Goal: Information Seeking & Learning: Learn about a topic

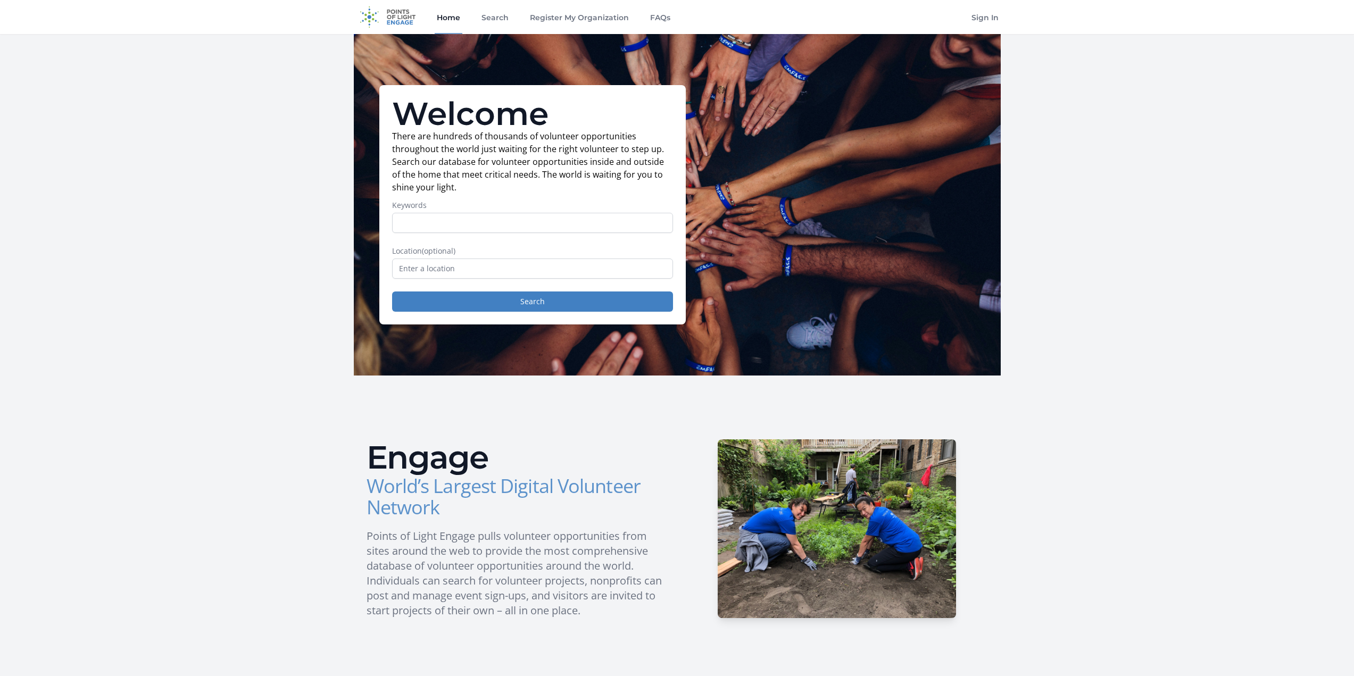
click at [457, 229] on input "Keywords" at bounding box center [532, 223] width 281 height 20
type input "board"
click at [457, 267] on input "text" at bounding box center [532, 269] width 281 height 20
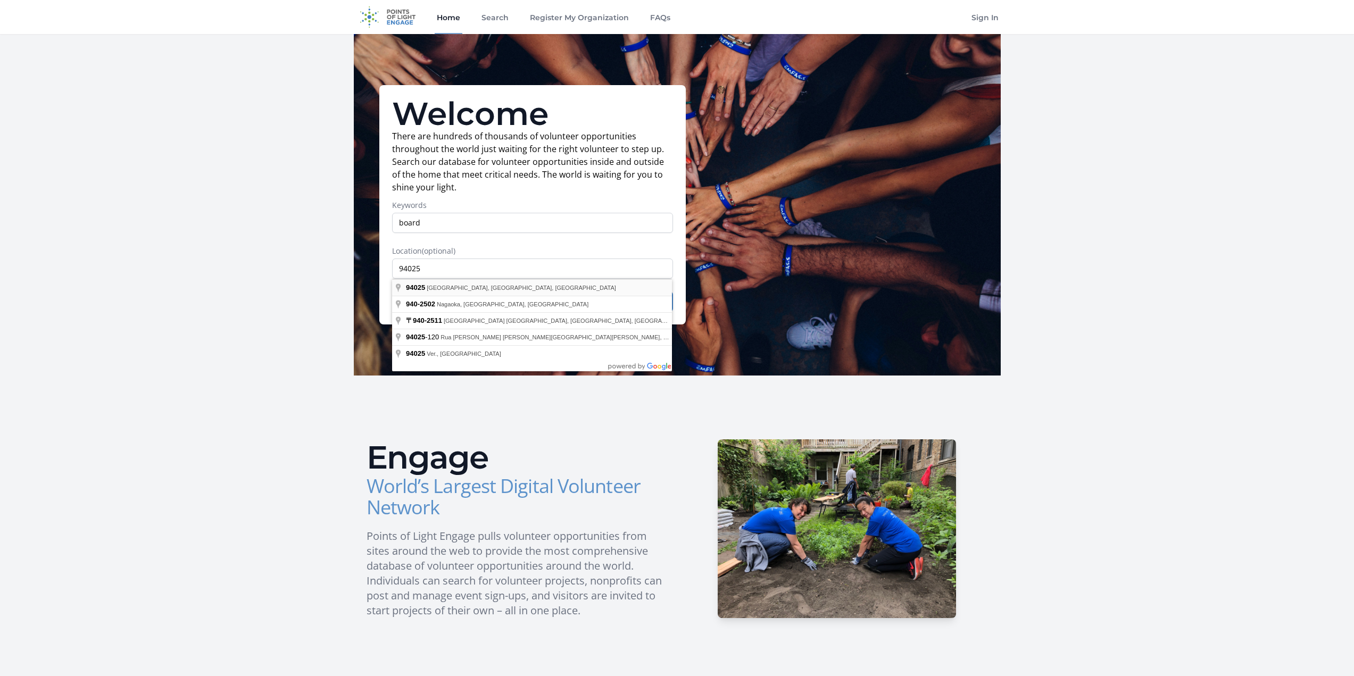
type input "[GEOGRAPHIC_DATA], [GEOGRAPHIC_DATA]"
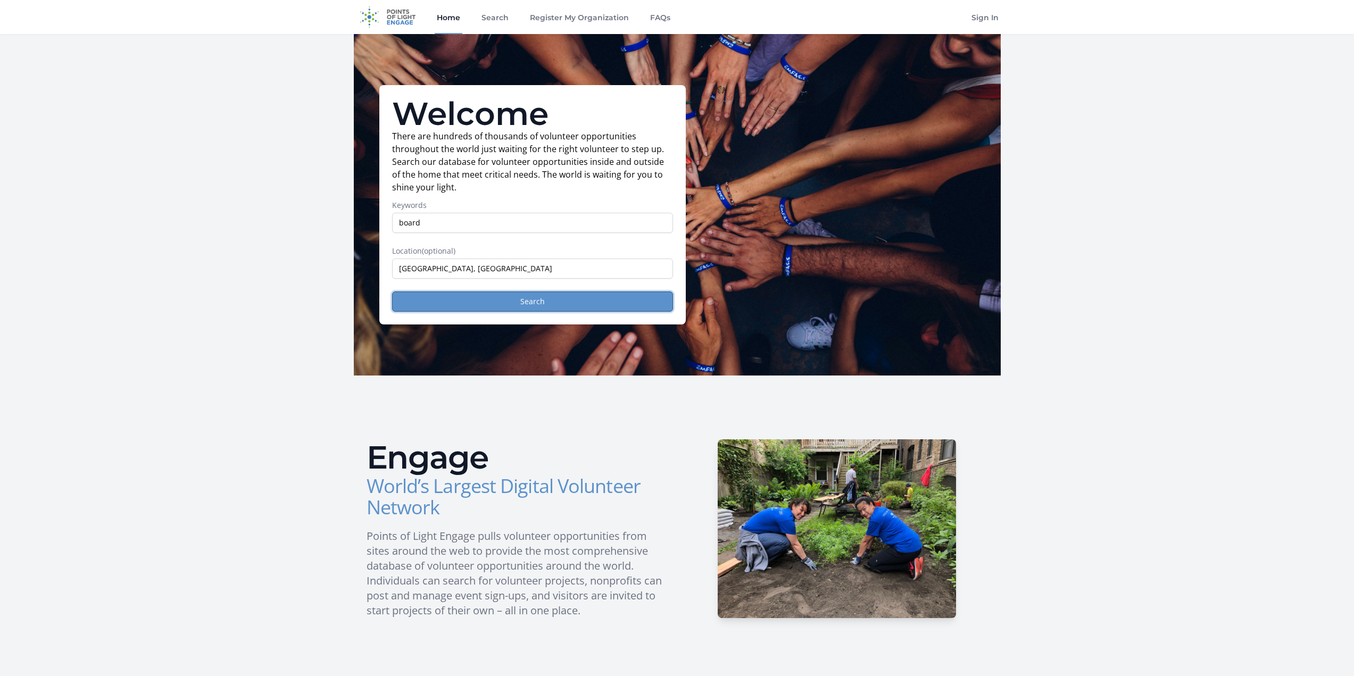
click at [489, 301] on button "Search" at bounding box center [532, 302] width 281 height 20
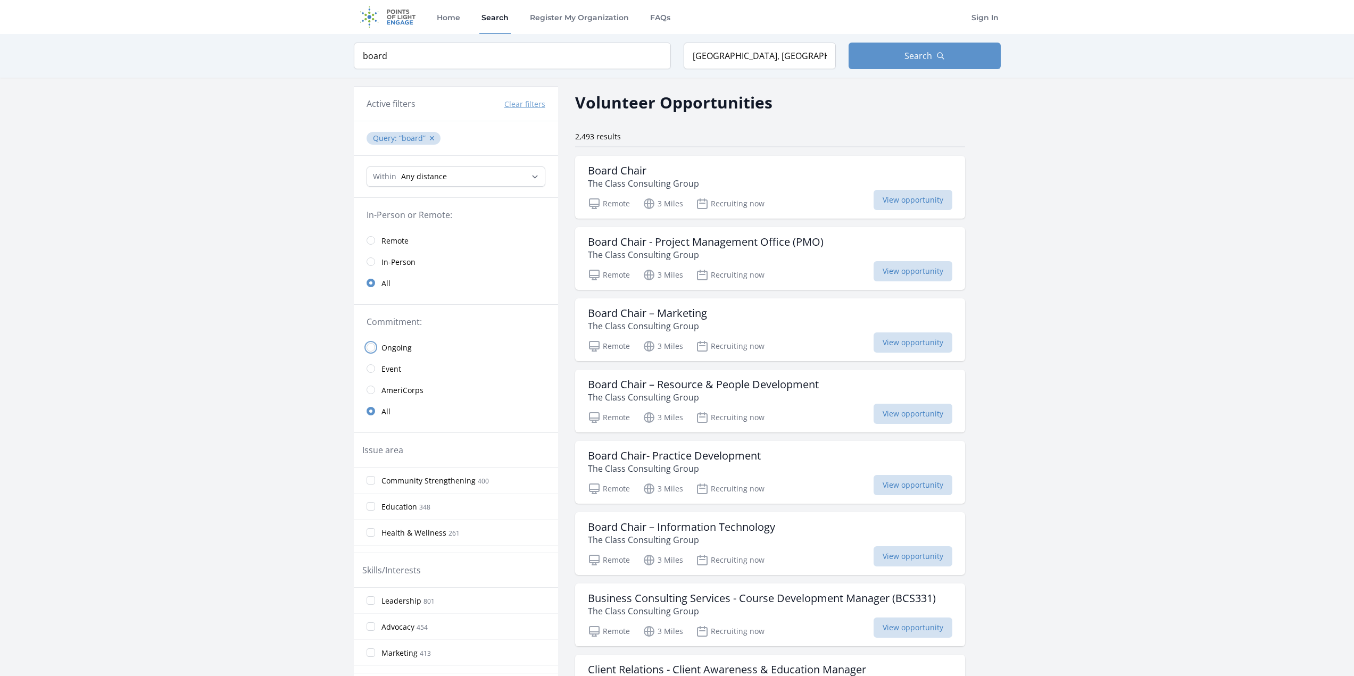
click at [370, 347] on input "radio" at bounding box center [371, 347] width 9 height 9
click at [370, 391] on input "radio" at bounding box center [371, 390] width 9 height 9
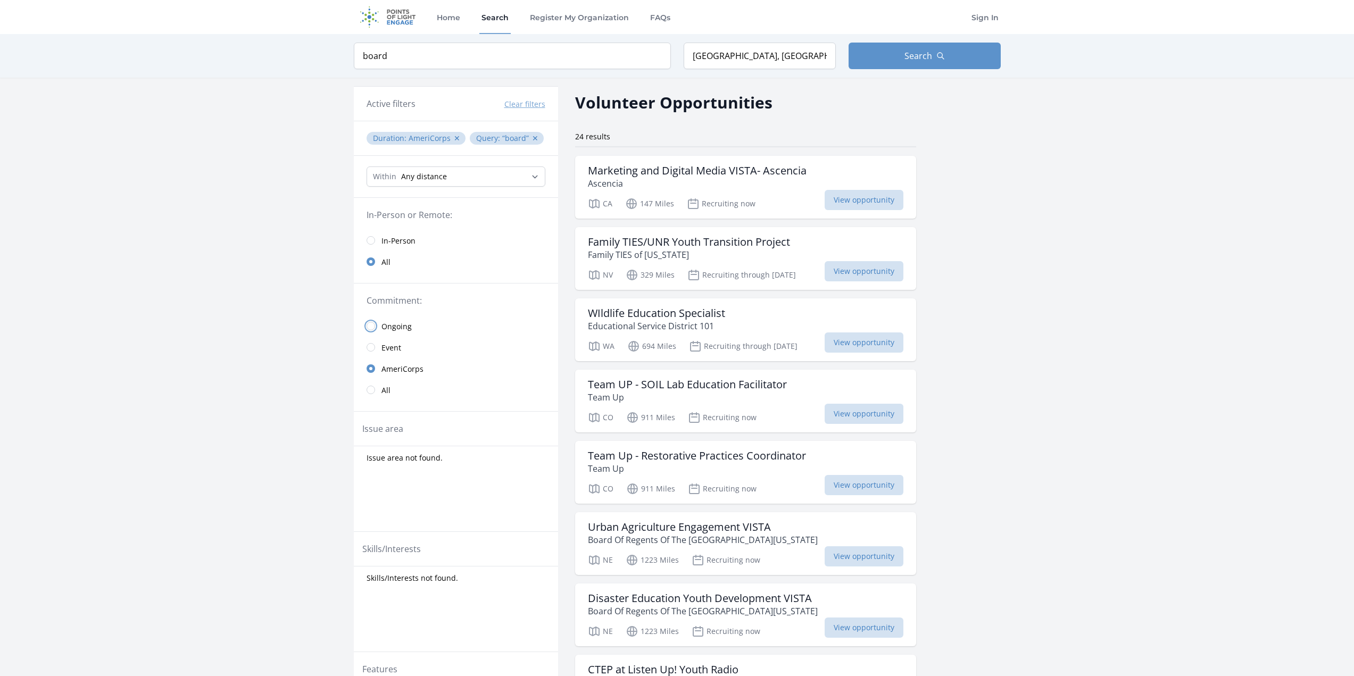
click at [370, 327] on input "radio" at bounding box center [371, 326] width 9 height 9
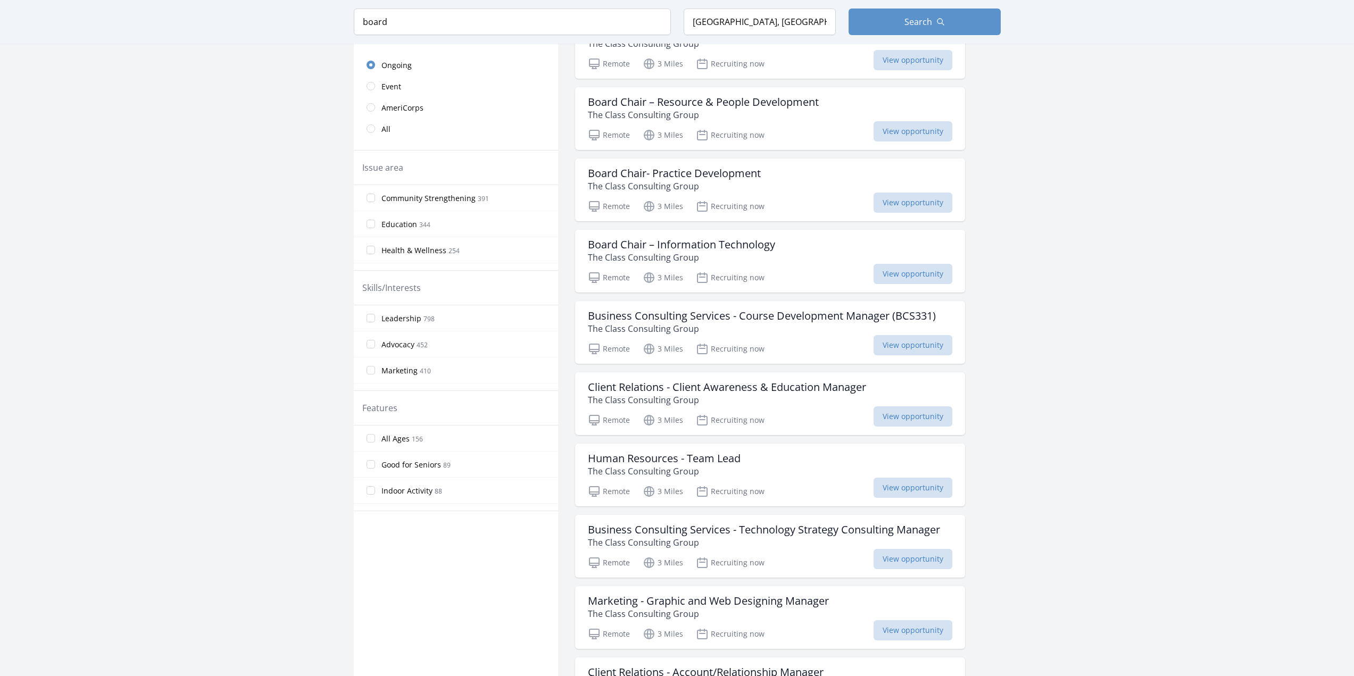
scroll to position [306, 0]
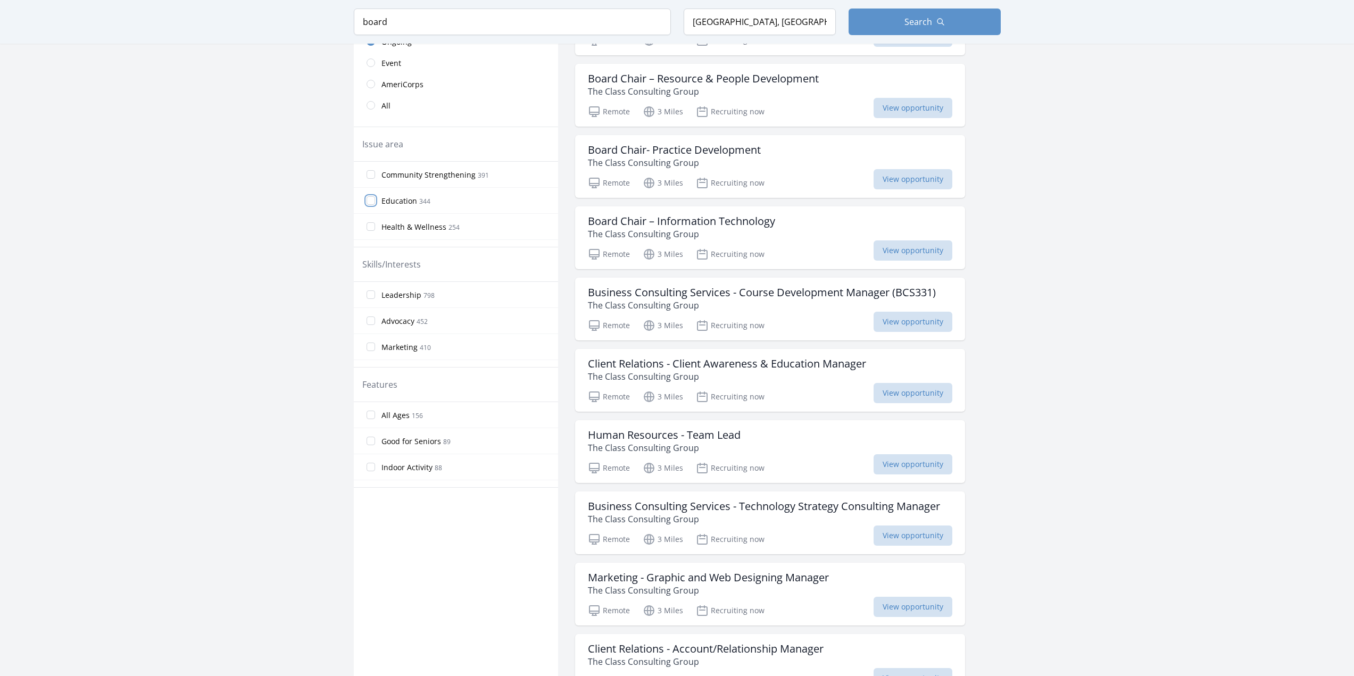
click at [373, 198] on input "Education 344" at bounding box center [371, 200] width 9 height 9
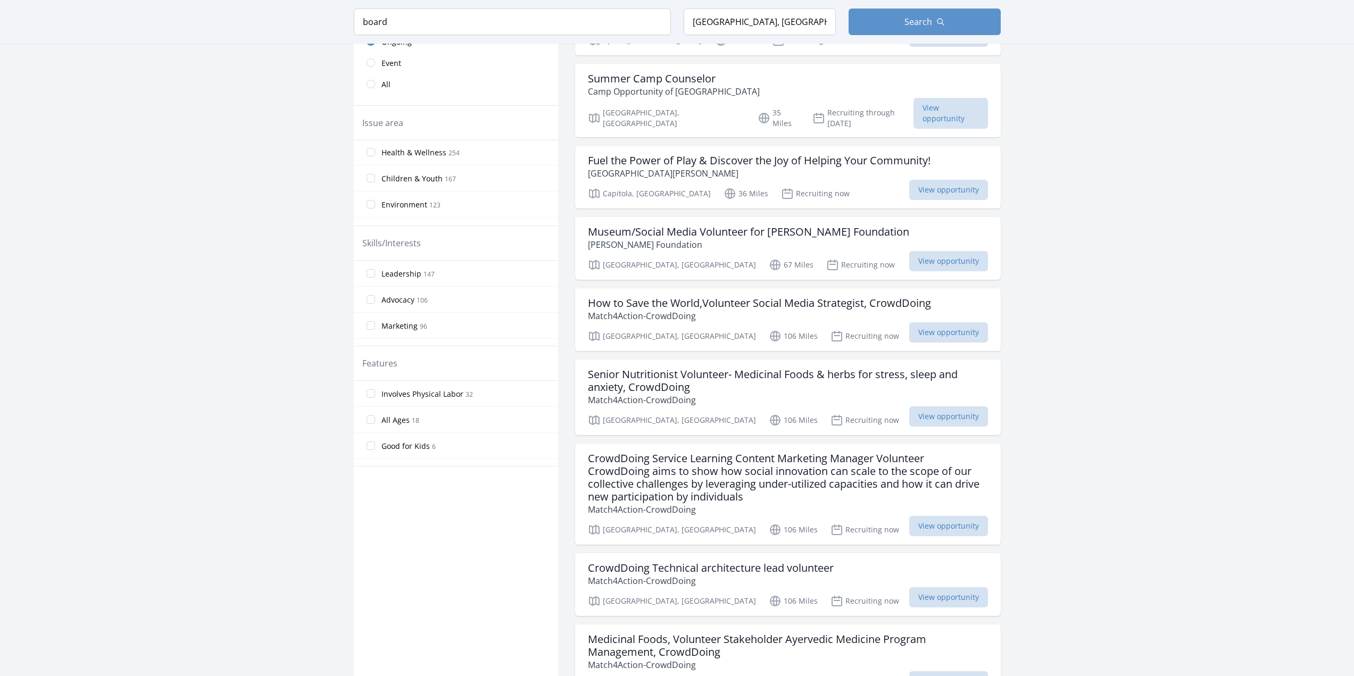
scroll to position [64, 0]
click at [369, 168] on input "Children & Youth 167" at bounding box center [371, 167] width 9 height 9
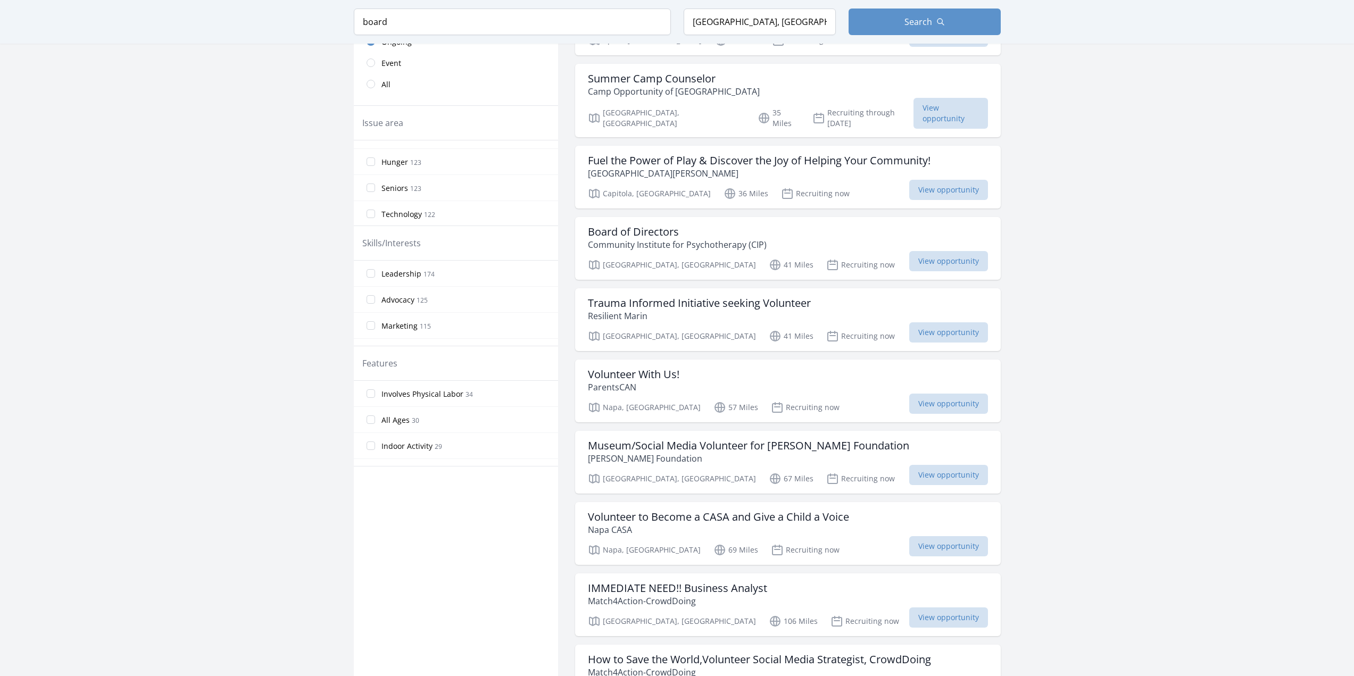
scroll to position [128, 0]
click at [373, 156] on input "Hunger 123" at bounding box center [371, 156] width 9 height 9
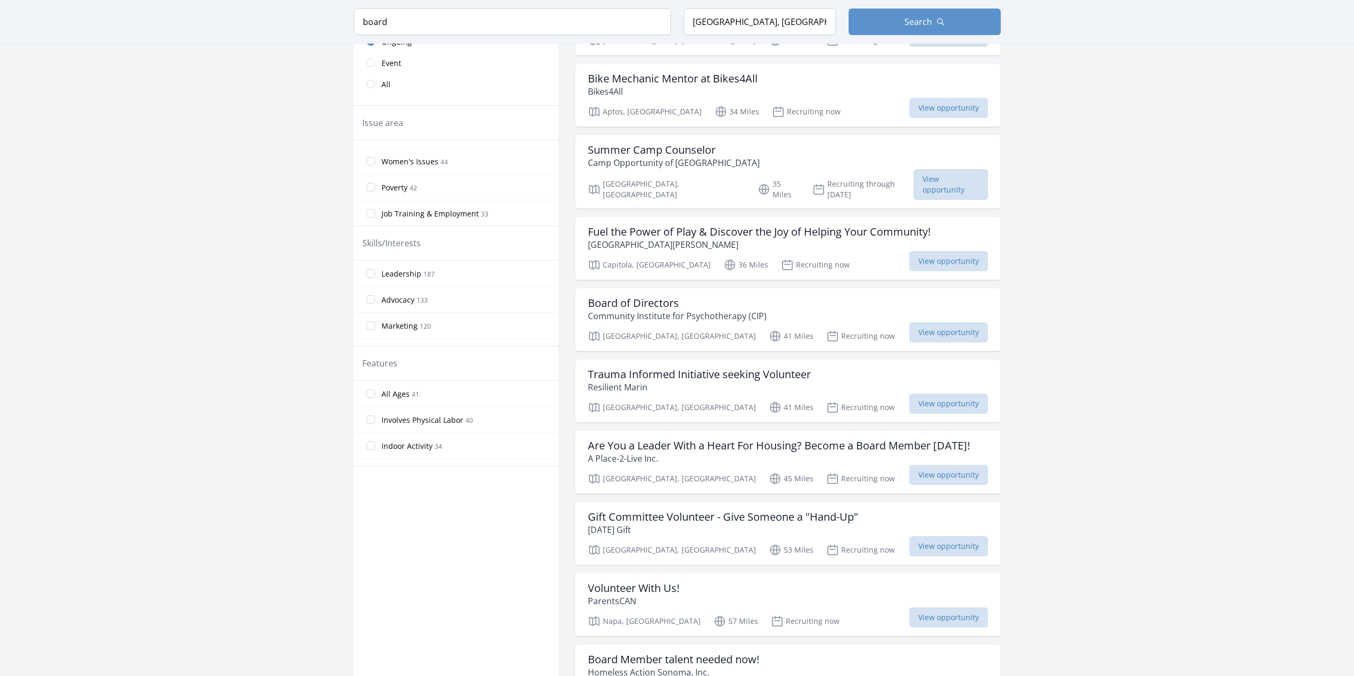
scroll to position [404, 0]
click at [371, 162] on label "Poverty 42" at bounding box center [456, 165] width 204 height 21
click at [371, 162] on input "Poverty 42" at bounding box center [371, 166] width 9 height 9
click at [371, 202] on input "Homelessness 9" at bounding box center [371, 204] width 9 height 9
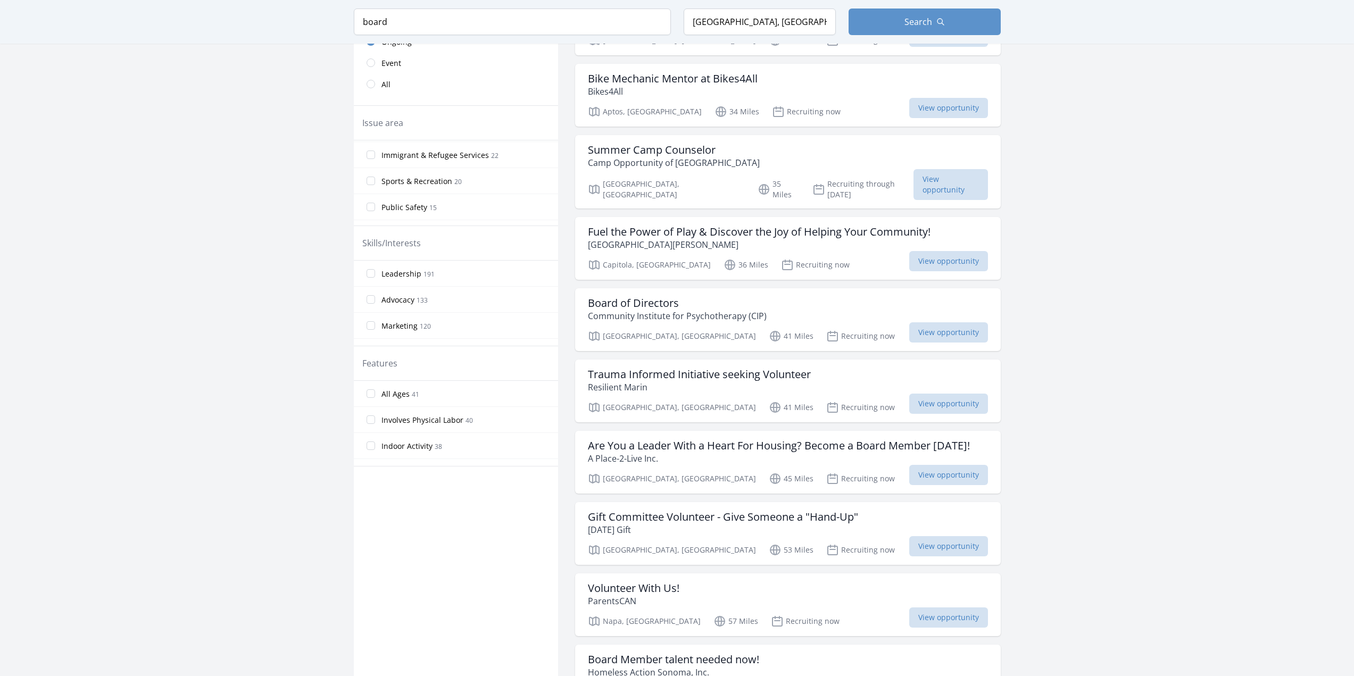
scroll to position [618, 0]
click at [370, 210] on input "Food Insecurity 1" at bounding box center [371, 213] width 9 height 9
click at [370, 216] on input "Mentoring 14" at bounding box center [371, 213] width 9 height 9
click at [372, 269] on input "Leadership 193" at bounding box center [371, 273] width 9 height 9
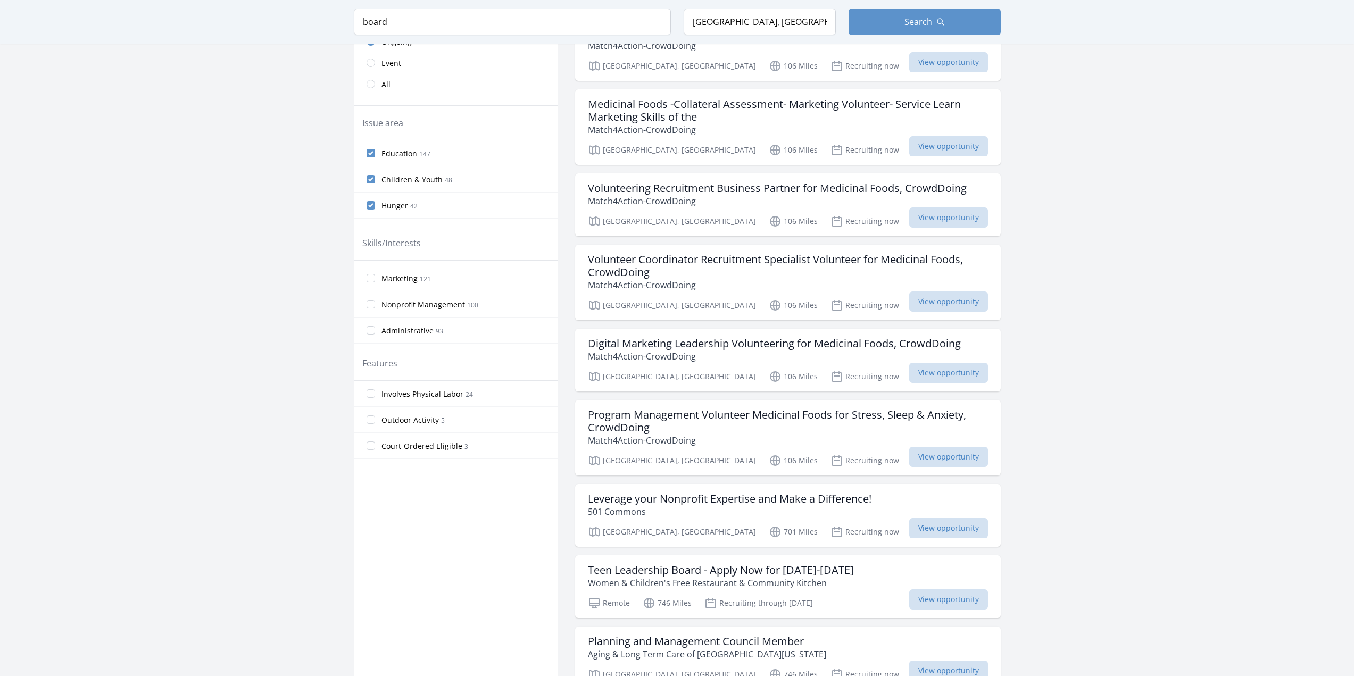
scroll to position [81, 0]
click at [371, 271] on input "Nonprofit Management 100" at bounding box center [371, 271] width 9 height 9
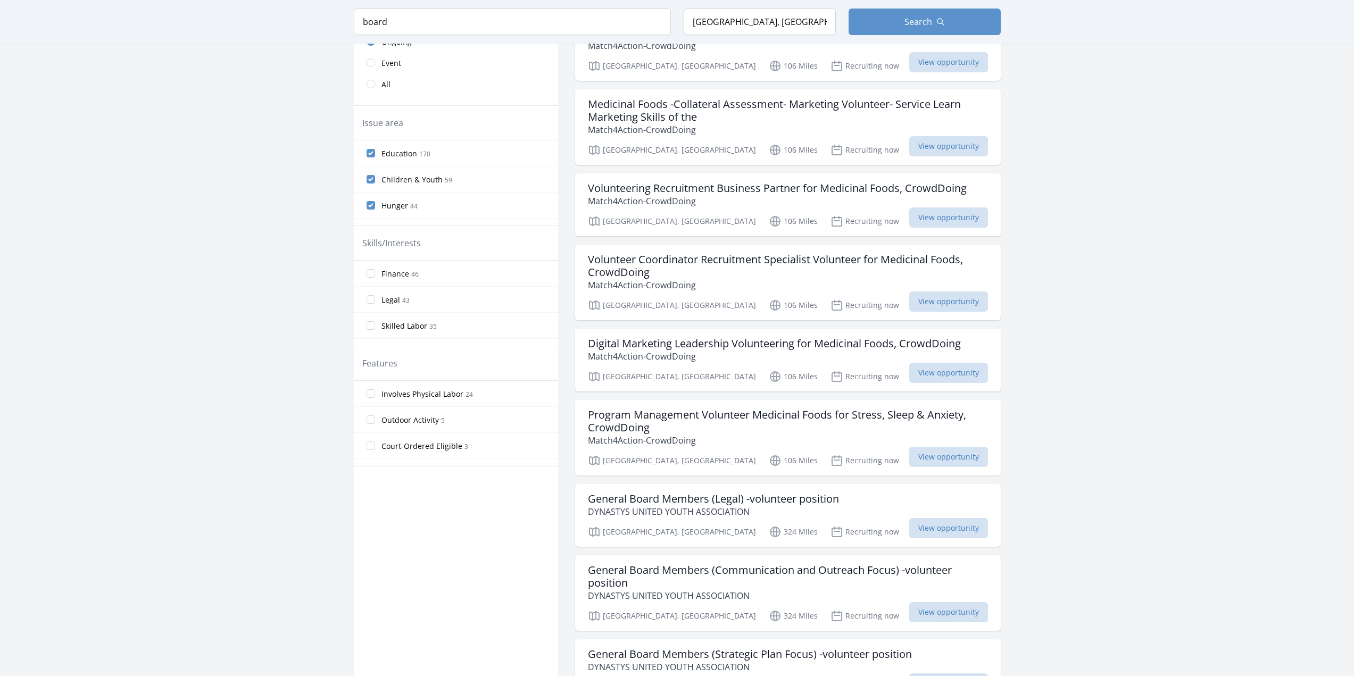
scroll to position [189, 0]
click at [373, 265] on input "Finance 46" at bounding box center [371, 267] width 9 height 9
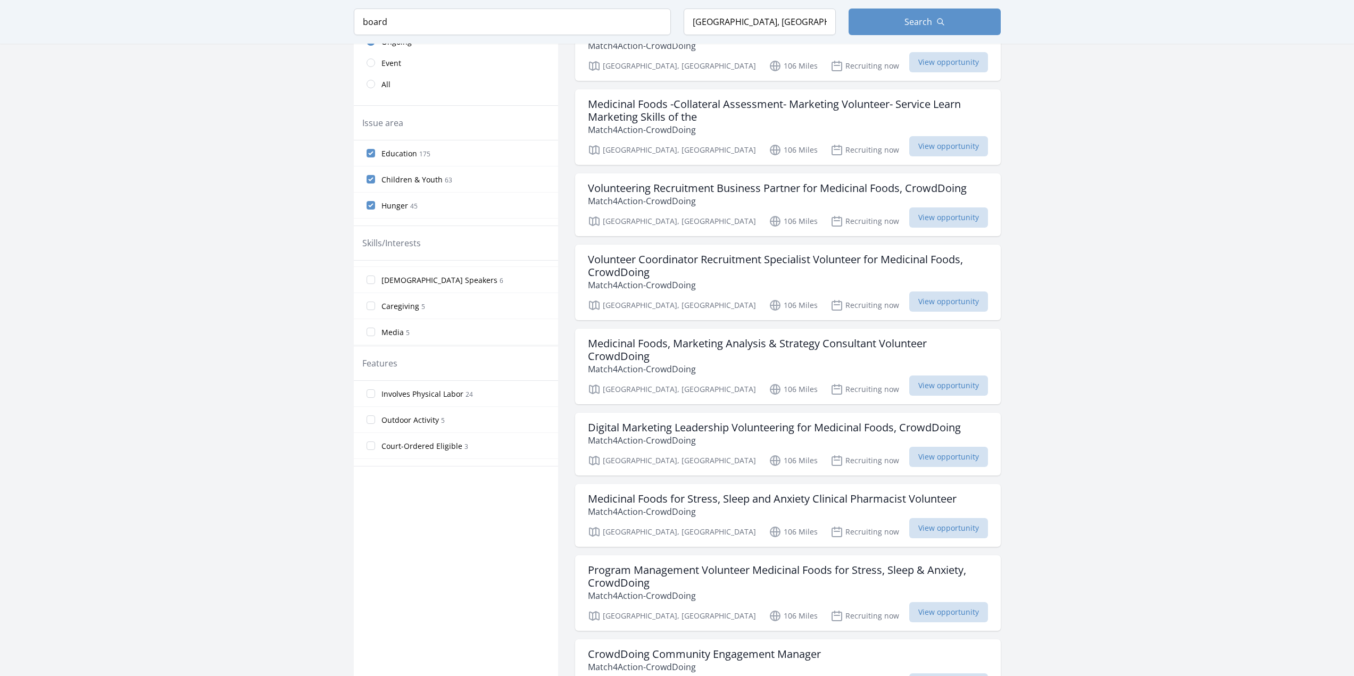
scroll to position [723, 0]
click at [368, 334] on input "Board Service 1" at bounding box center [371, 333] width 9 height 9
click at [373, 330] on input "Business Skills 15" at bounding box center [371, 332] width 9 height 9
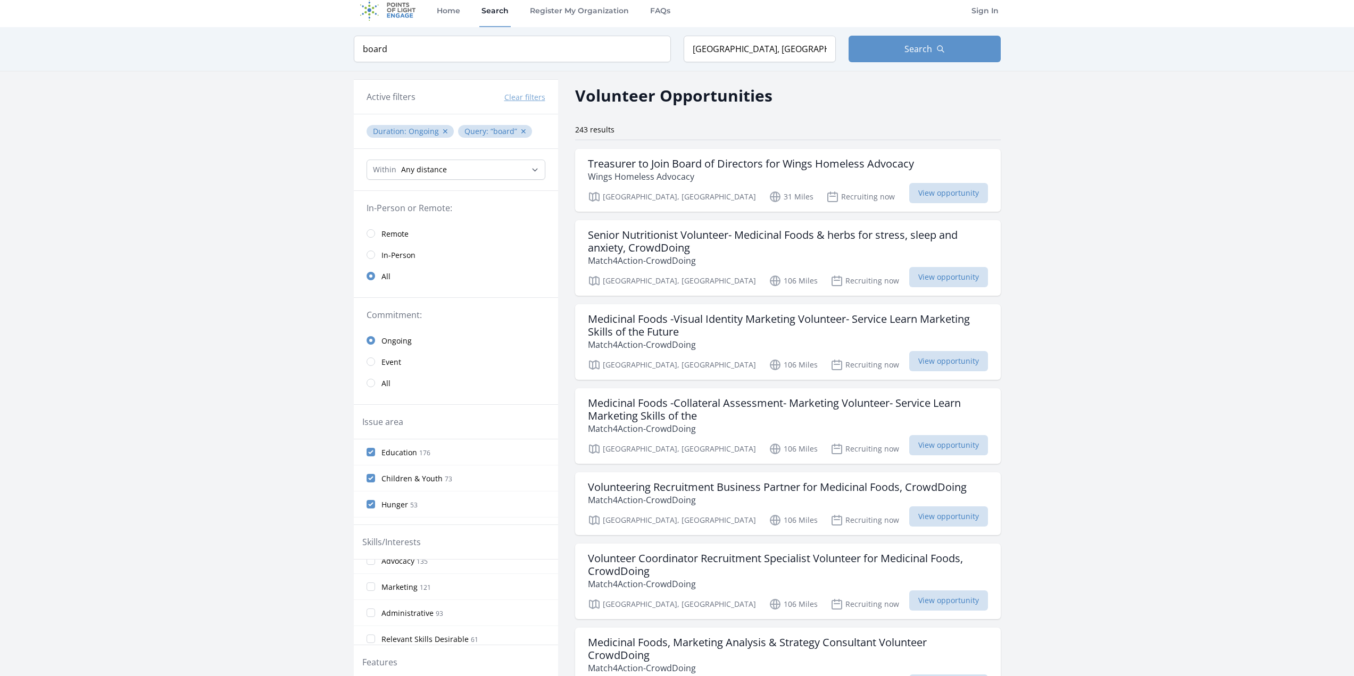
scroll to position [0, 0]
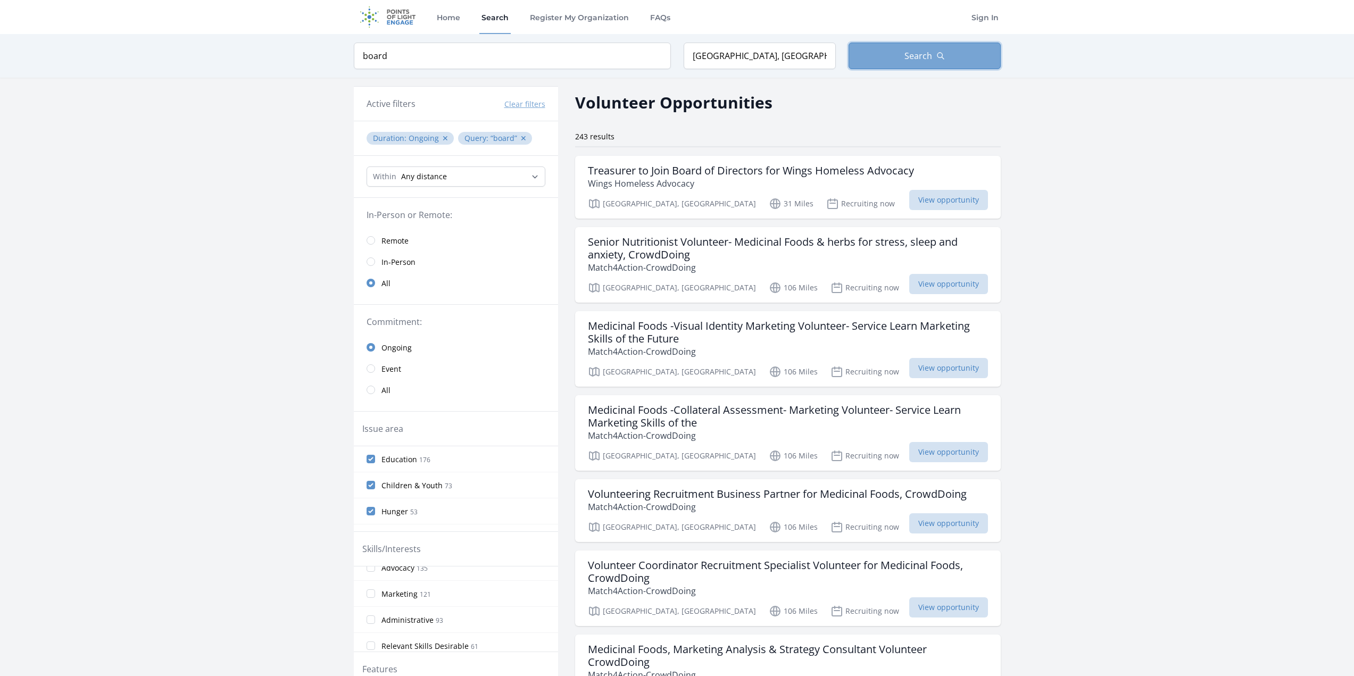
click at [938, 55] on icon "button" at bounding box center [941, 56] width 9 height 9
click at [426, 56] on input "board" at bounding box center [512, 56] width 317 height 27
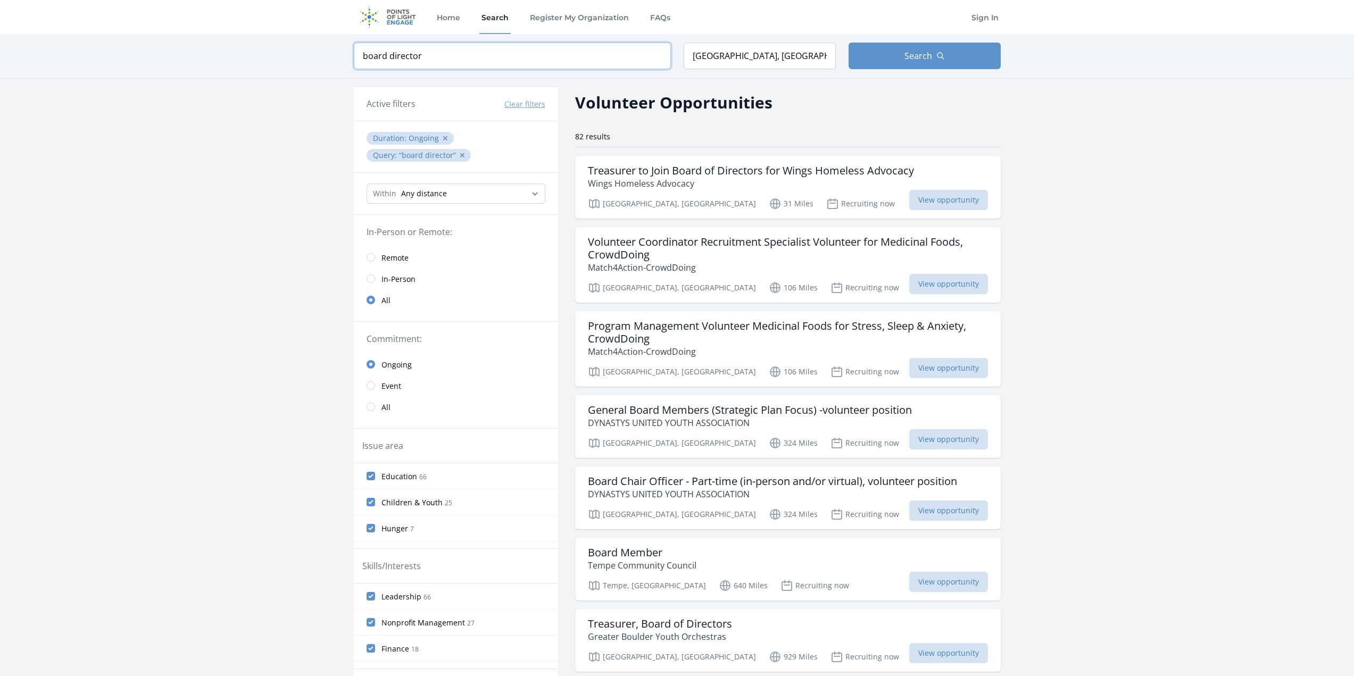
type input "board director"
click at [535, 193] on select "Any distance , 5 Miles , 20 Miles , 50 Miles , 100 Miles" at bounding box center [456, 194] width 179 height 20
select select "80467"
click at [367, 184] on select "Any distance , 5 Miles , 20 Miles , 50 Miles , 100 Miles" at bounding box center [456, 194] width 179 height 20
